Goal: Transaction & Acquisition: Purchase product/service

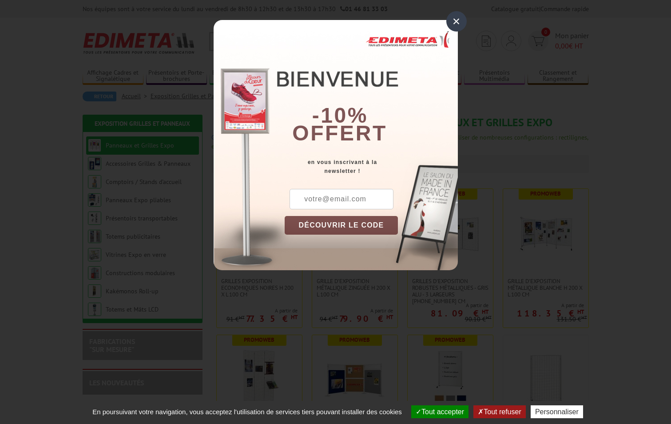
click at [343, 195] on input "text" at bounding box center [342, 199] width 104 height 20
type input "[EMAIL_ADDRESS][DOMAIN_NAME]"
click at [358, 226] on button "DÉCOUVRIR LE CODE" at bounding box center [342, 225] width 114 height 19
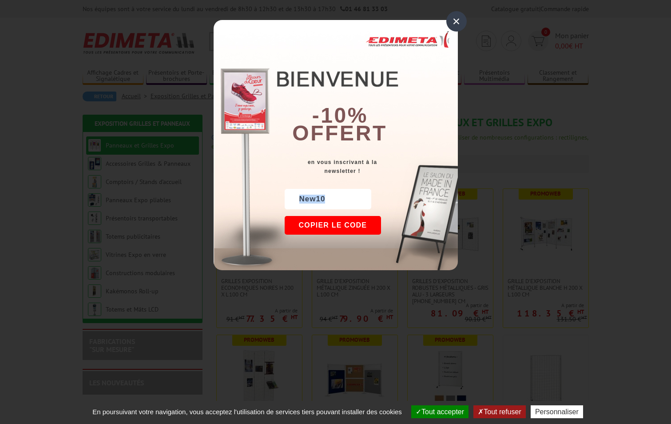
drag, startPoint x: 330, startPoint y: 199, endPoint x: 284, endPoint y: 201, distance: 45.8
click at [285, 201] on div "New10" at bounding box center [328, 199] width 87 height 20
drag, startPoint x: 284, startPoint y: 201, endPoint x: 344, endPoint y: 223, distance: 64.0
click at [345, 222] on button "Copier le code" at bounding box center [333, 225] width 97 height 19
click at [375, 228] on button "Continuer sur [DOMAIN_NAME]" at bounding box center [366, 225] width 163 height 19
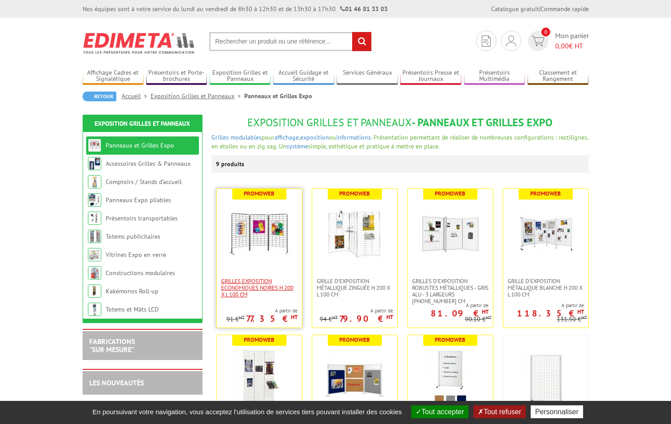
click at [280, 286] on span "Grilles Exposition Economiques Noires H 200 x L 100 cm" at bounding box center [259, 288] width 76 height 20
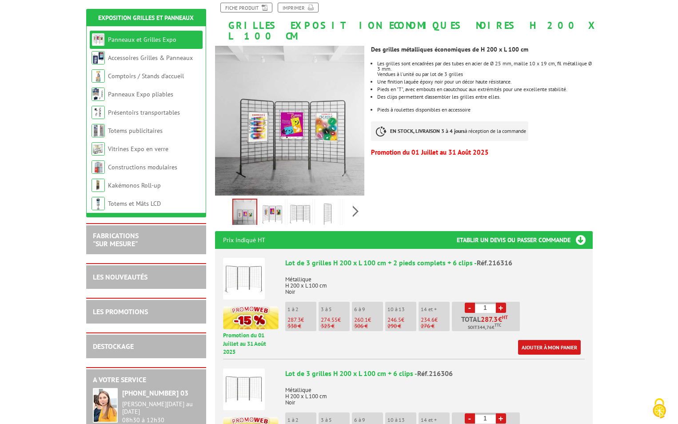
scroll to position [178, 0]
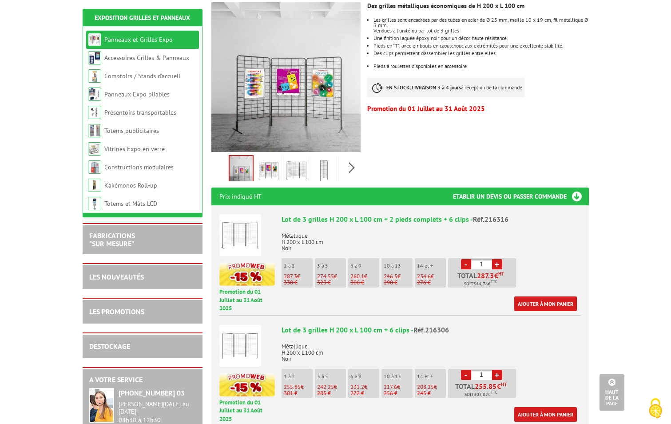
click at [499, 259] on link "+" at bounding box center [497, 264] width 10 height 10
click at [498, 259] on link "+" at bounding box center [497, 264] width 10 height 10
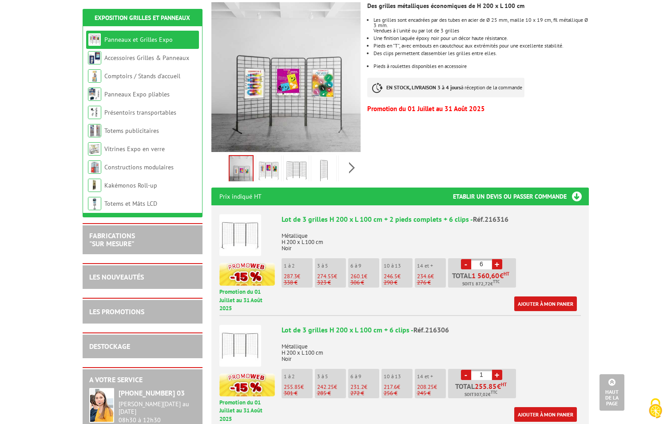
click at [496, 259] on link "+" at bounding box center [497, 264] width 10 height 10
type input "7"
click at [552, 296] on link "Ajouter à mon panier" at bounding box center [546, 303] width 63 height 15
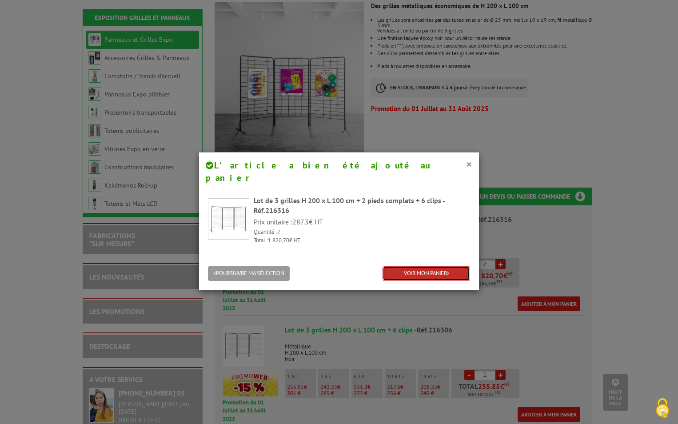
click at [435, 266] on link "VOIR MON PANIER" at bounding box center [427, 273] width 88 height 15
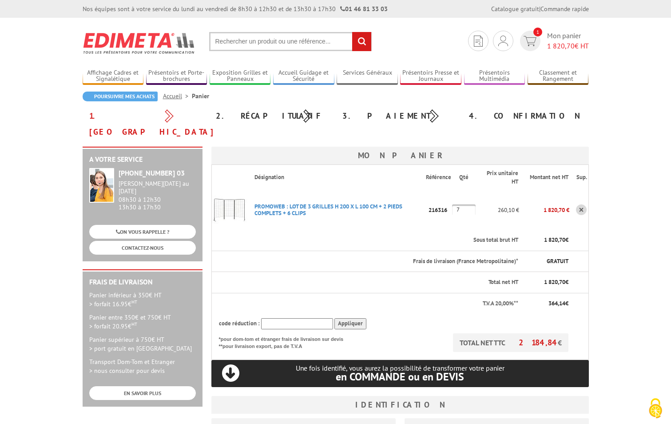
click at [274, 318] on input "text" at bounding box center [297, 323] width 72 height 11
paste input "New10"
type input "New10"
click at [355, 318] on input "Appliquer" at bounding box center [351, 323] width 32 height 11
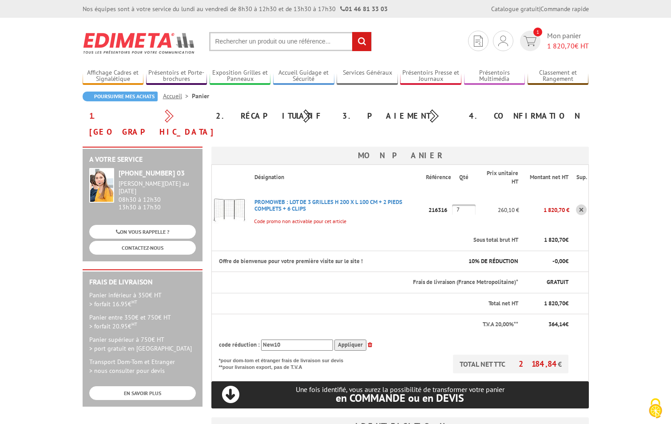
click at [343, 339] on input "Appliquer" at bounding box center [351, 344] width 32 height 11
